Goal: Find specific page/section: Find specific page/section

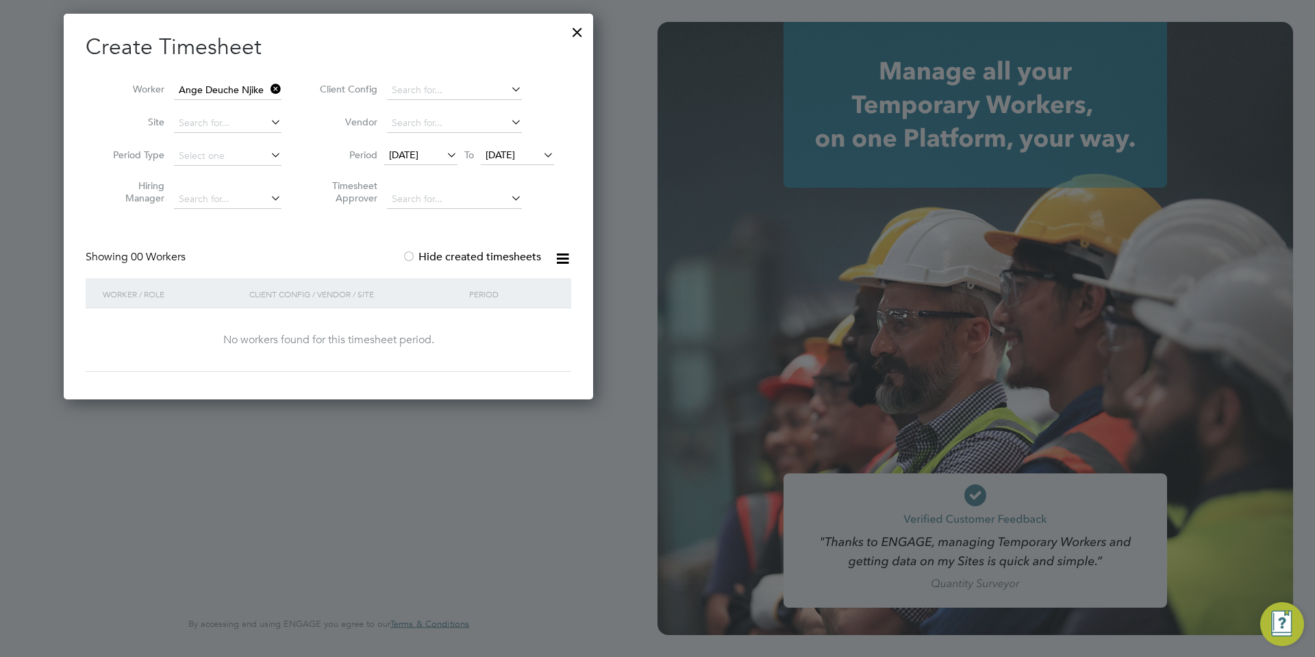
scroll to position [386, 530]
click at [577, 32] on div at bounding box center [577, 28] width 25 height 25
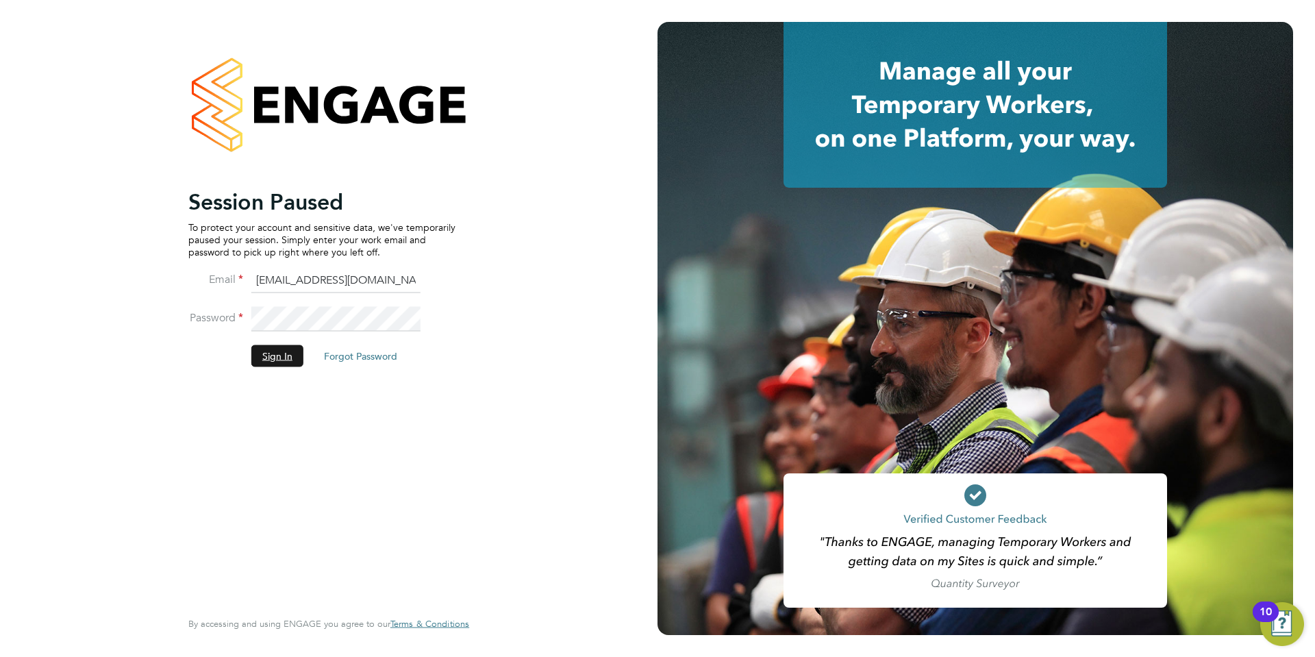
click at [272, 360] on button "Sign In" at bounding box center [277, 355] width 52 height 22
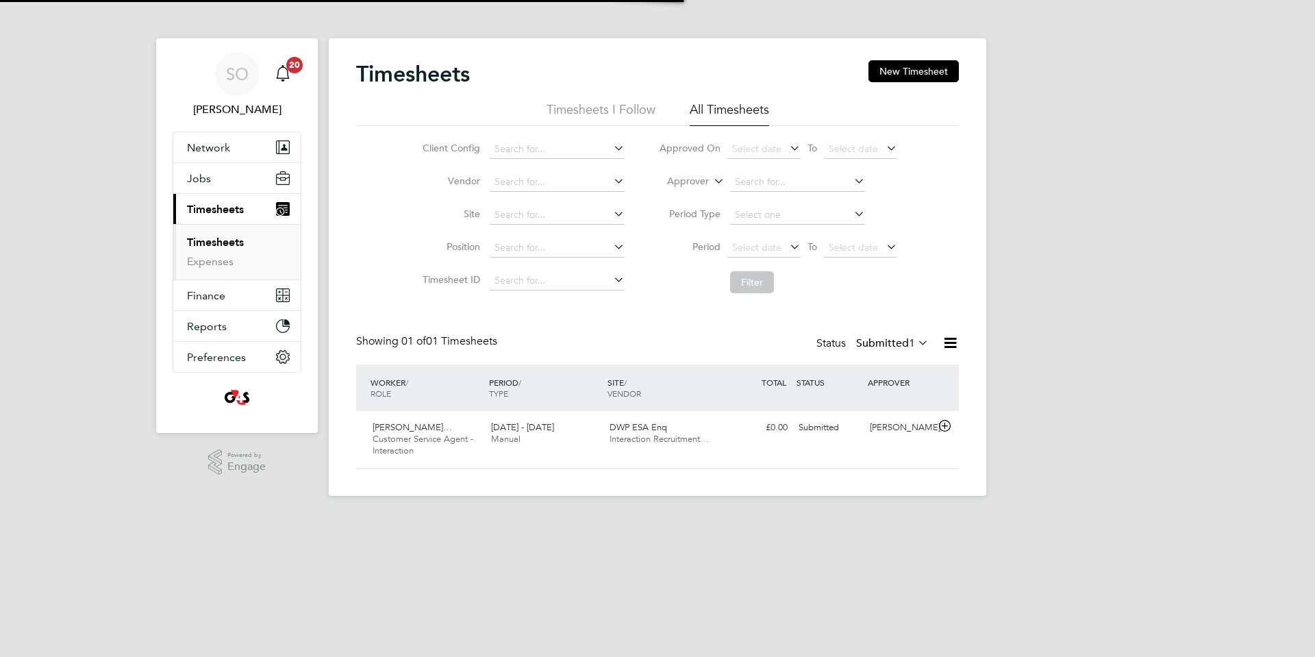
scroll to position [35, 119]
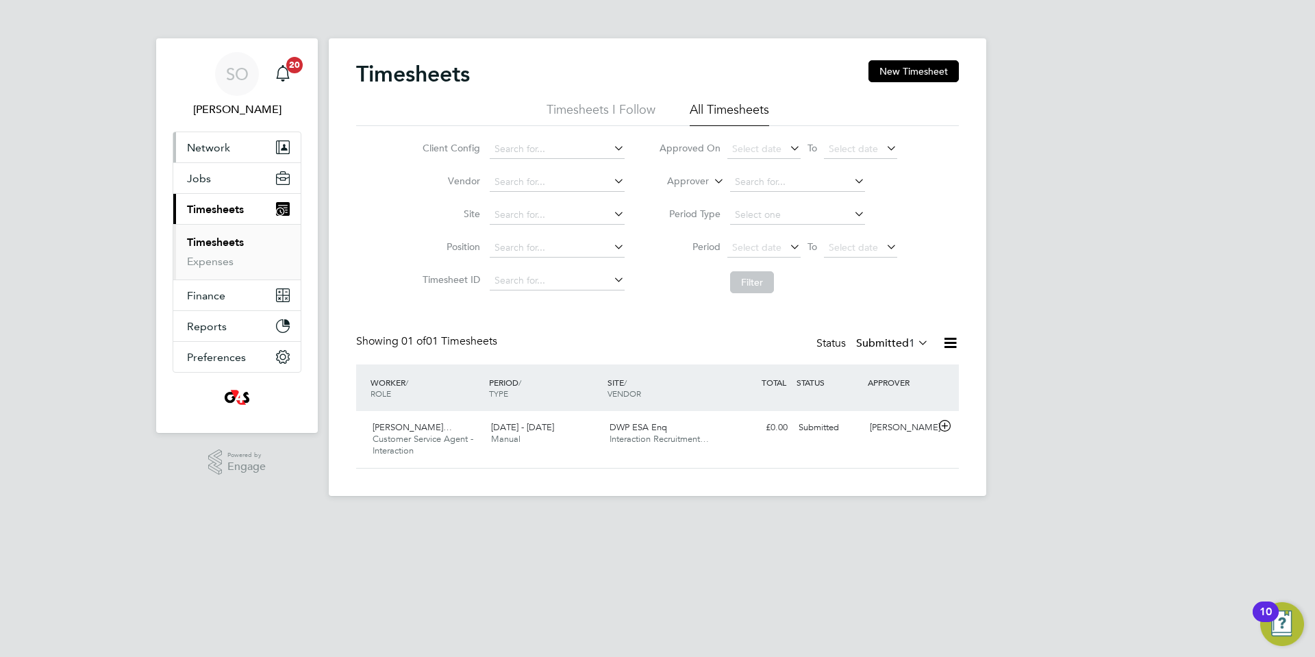
click at [214, 146] on span "Network" at bounding box center [208, 147] width 43 height 13
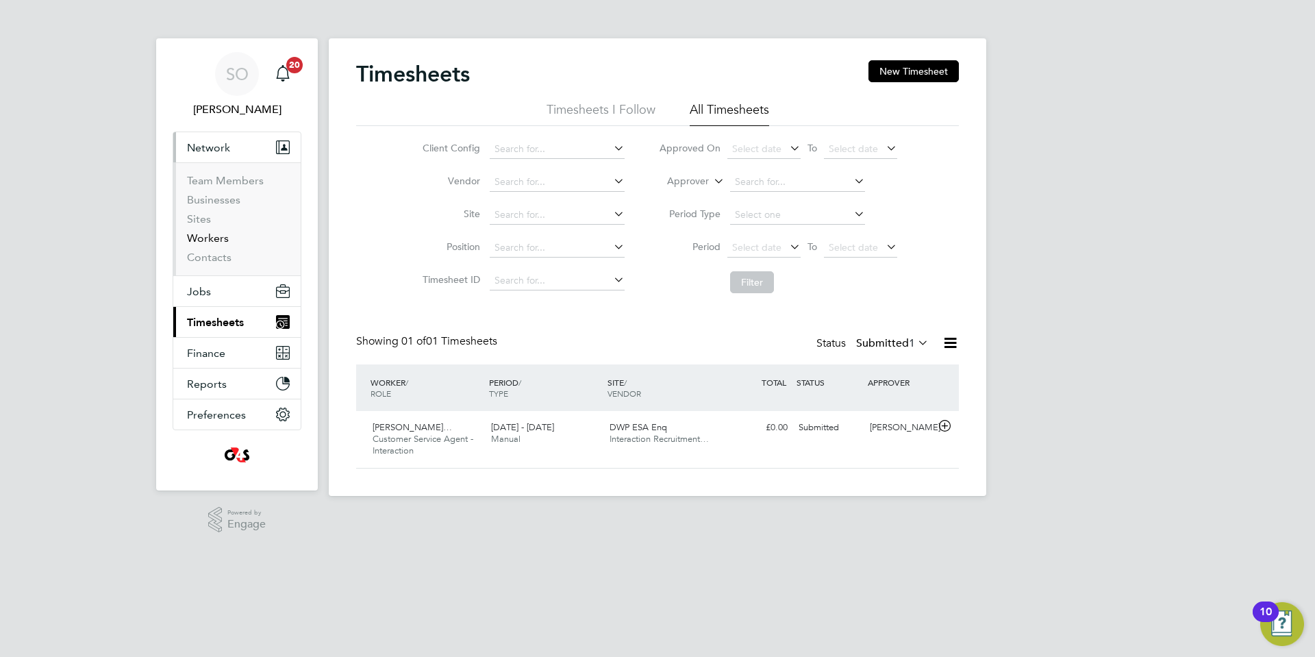
click at [215, 242] on link "Workers" at bounding box center [208, 237] width 42 height 13
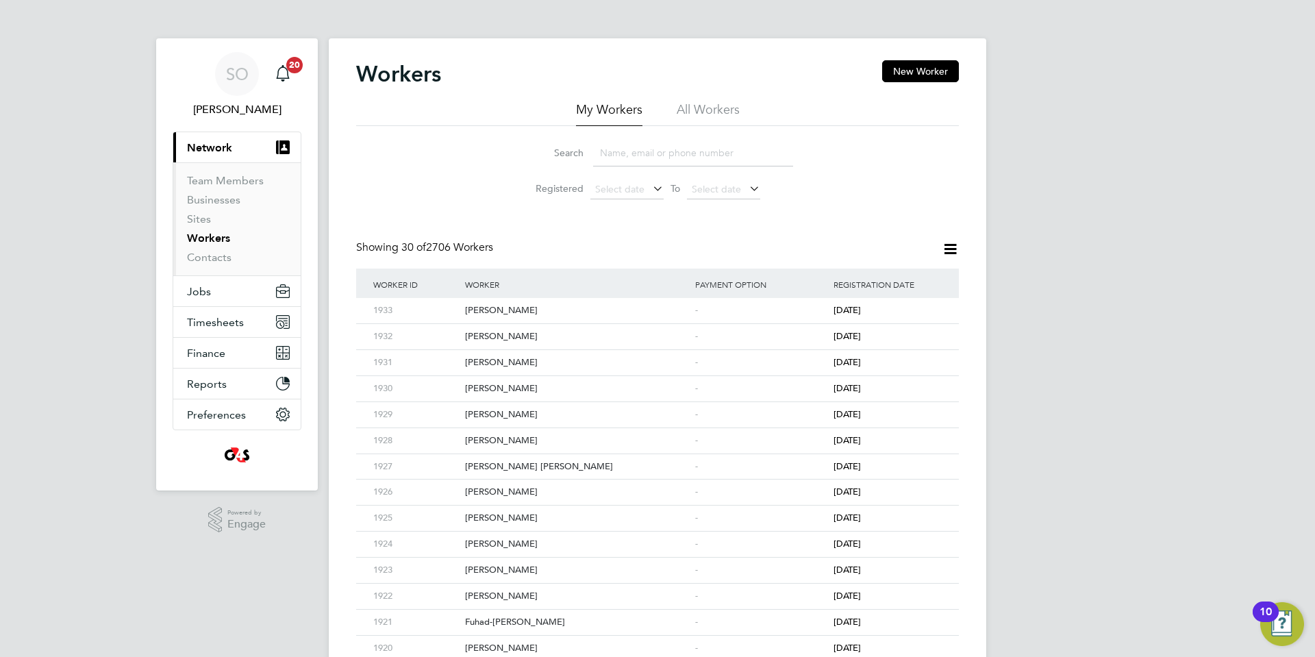
click at [712, 112] on li "All Workers" at bounding box center [708, 113] width 63 height 25
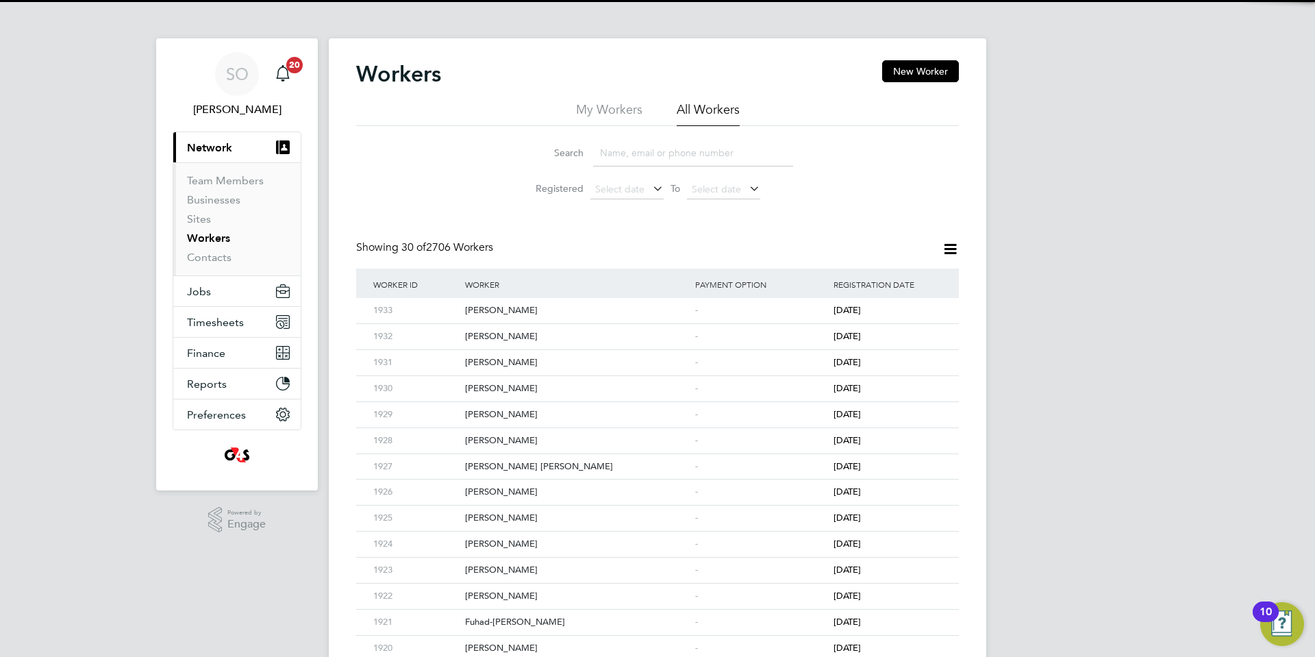
click at [679, 156] on input at bounding box center [693, 153] width 200 height 27
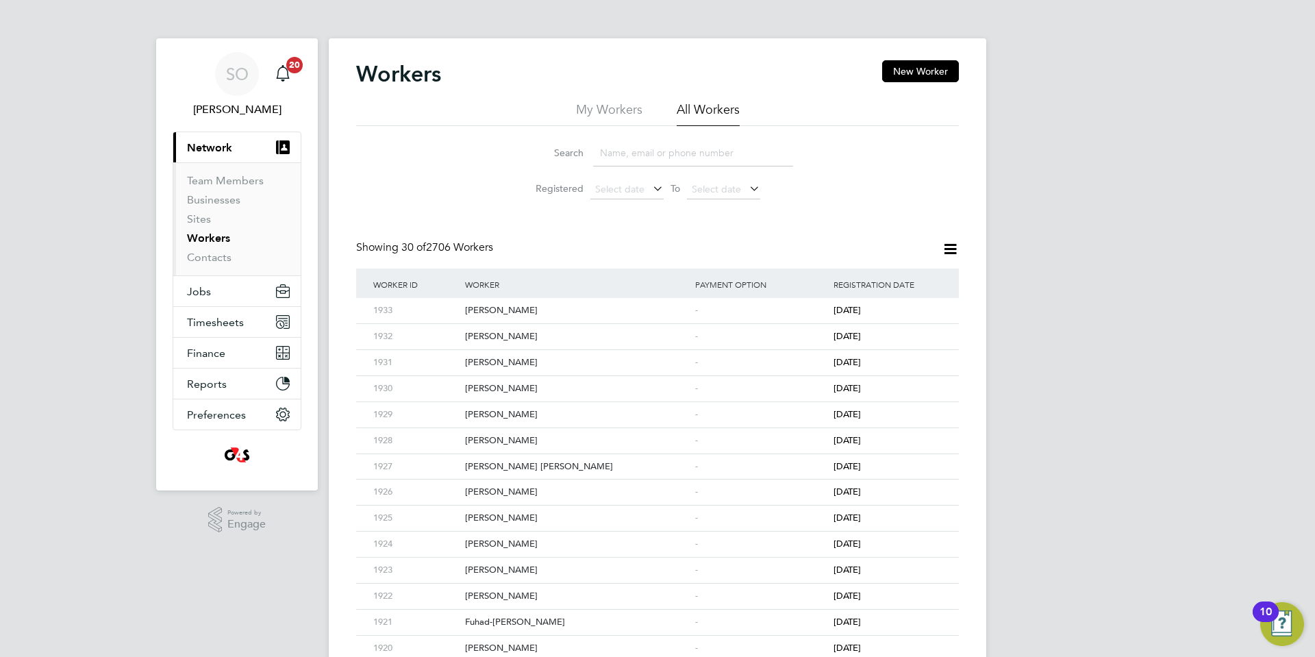
paste input "[PERSON_NAME]"
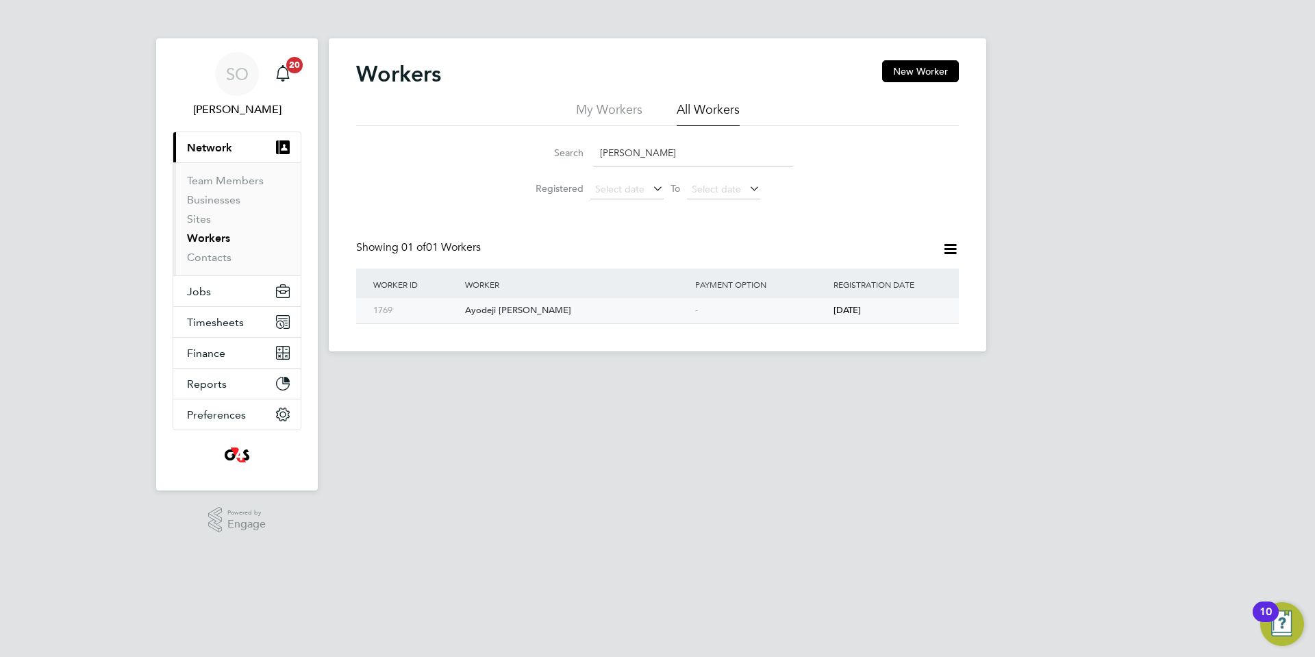
type input "[PERSON_NAME]"
click at [663, 313] on div "Ayodeji [PERSON_NAME]" at bounding box center [577, 310] width 230 height 25
